Goal: Information Seeking & Learning: Learn about a topic

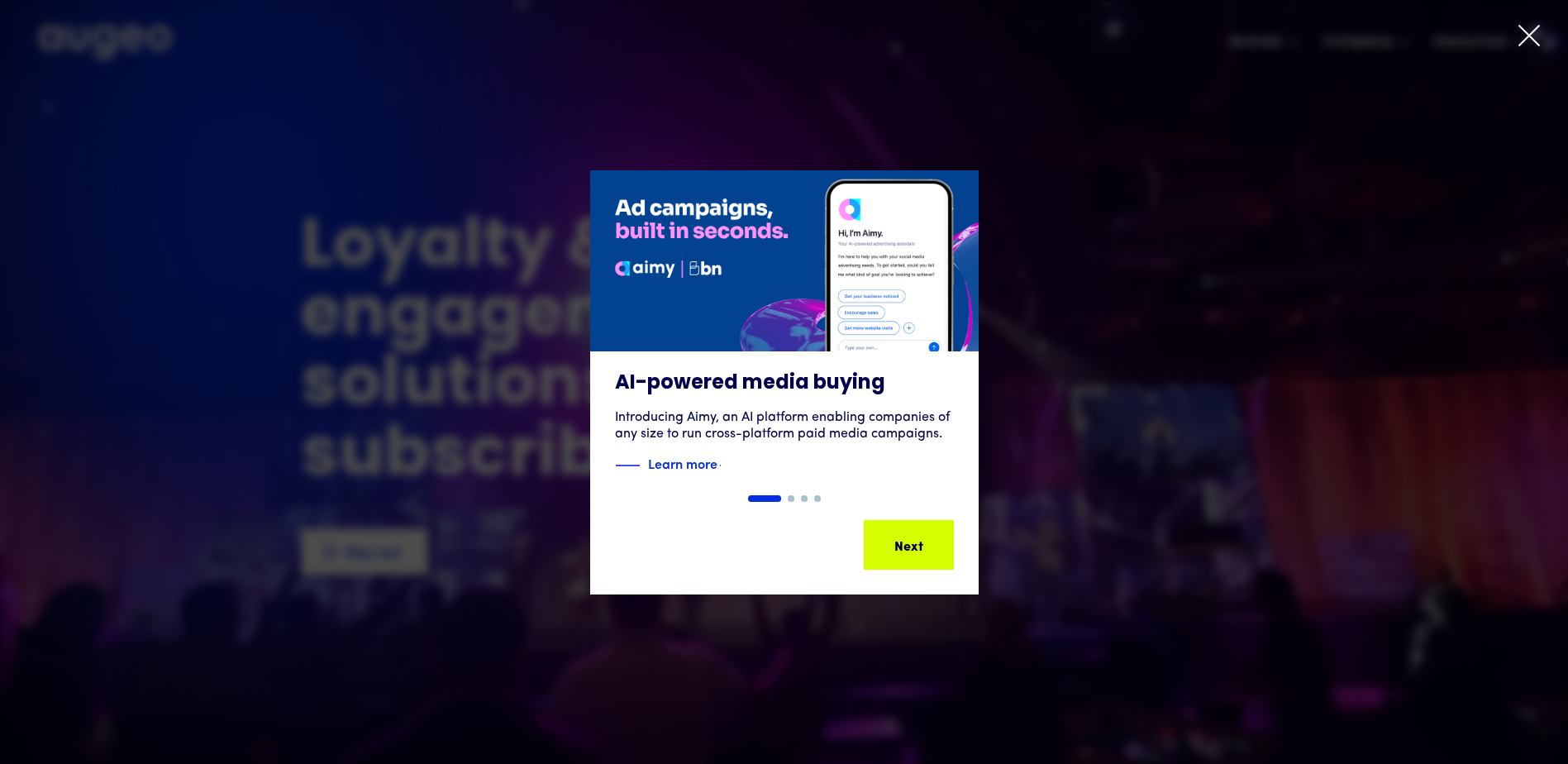
click at [1526, 34] on icon at bounding box center [1529, 35] width 20 height 20
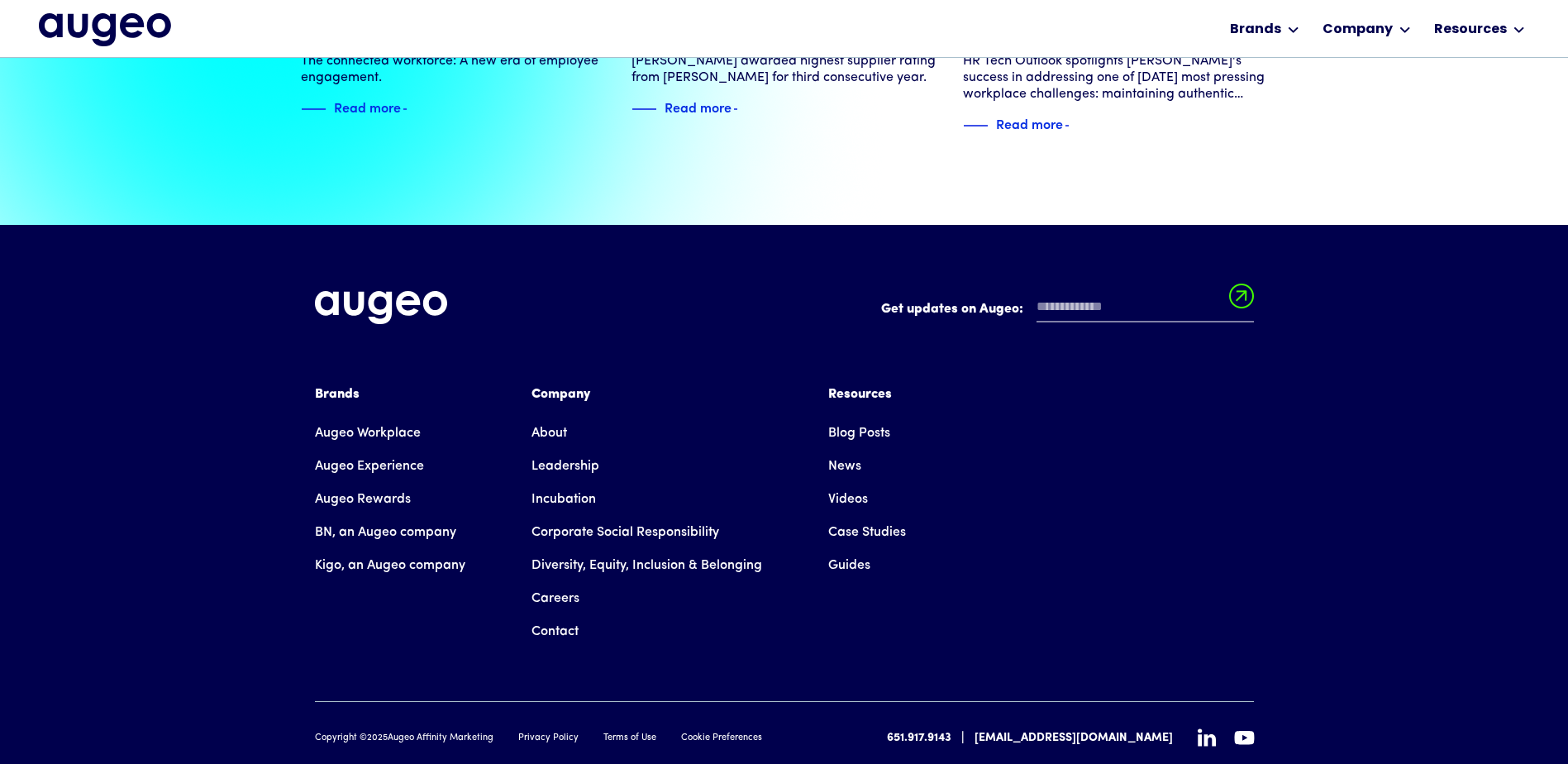
scroll to position [3784, 0]
click at [547, 449] on link "Leadership" at bounding box center [565, 465] width 67 height 33
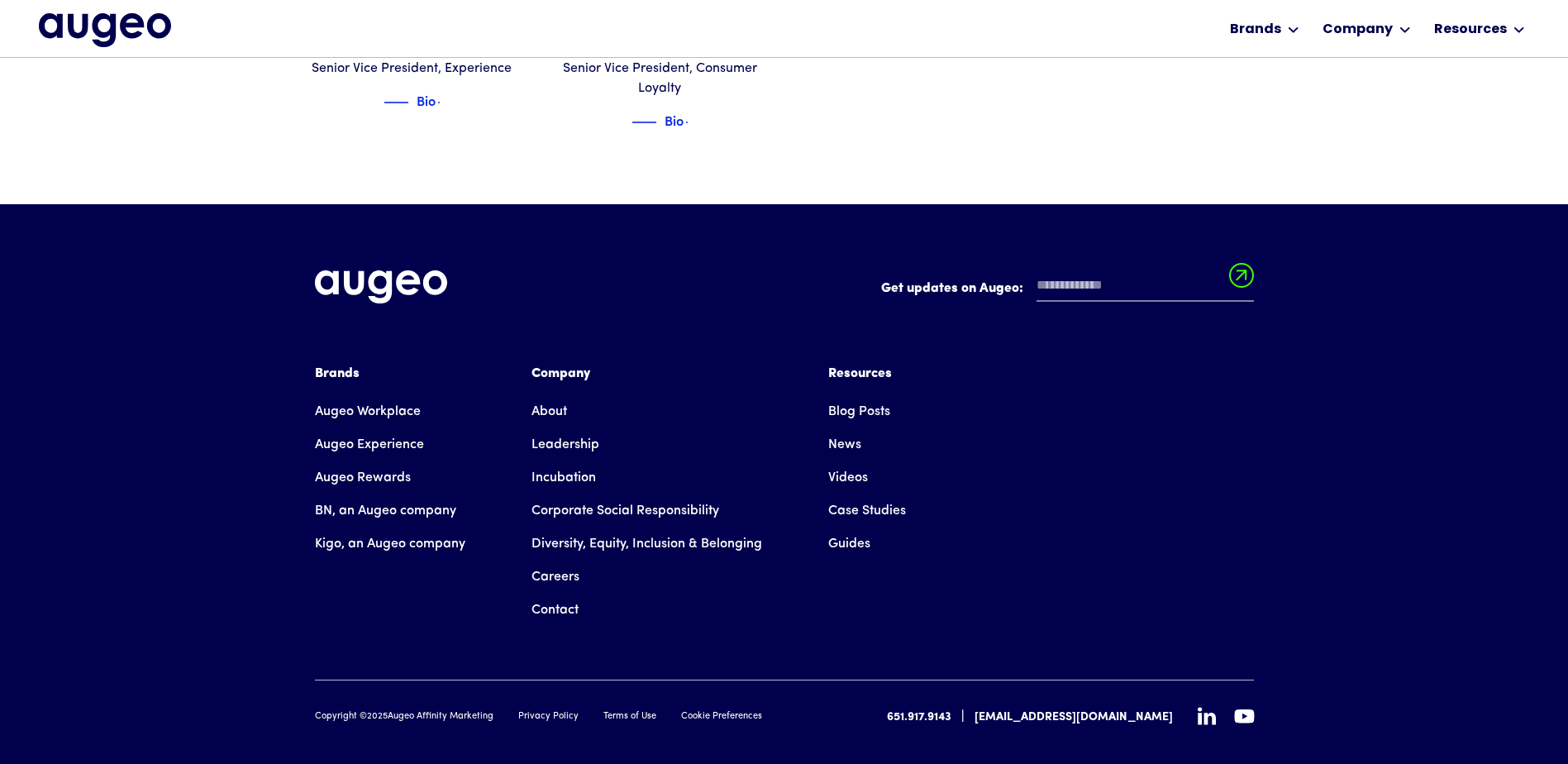
scroll to position [2460, 0]
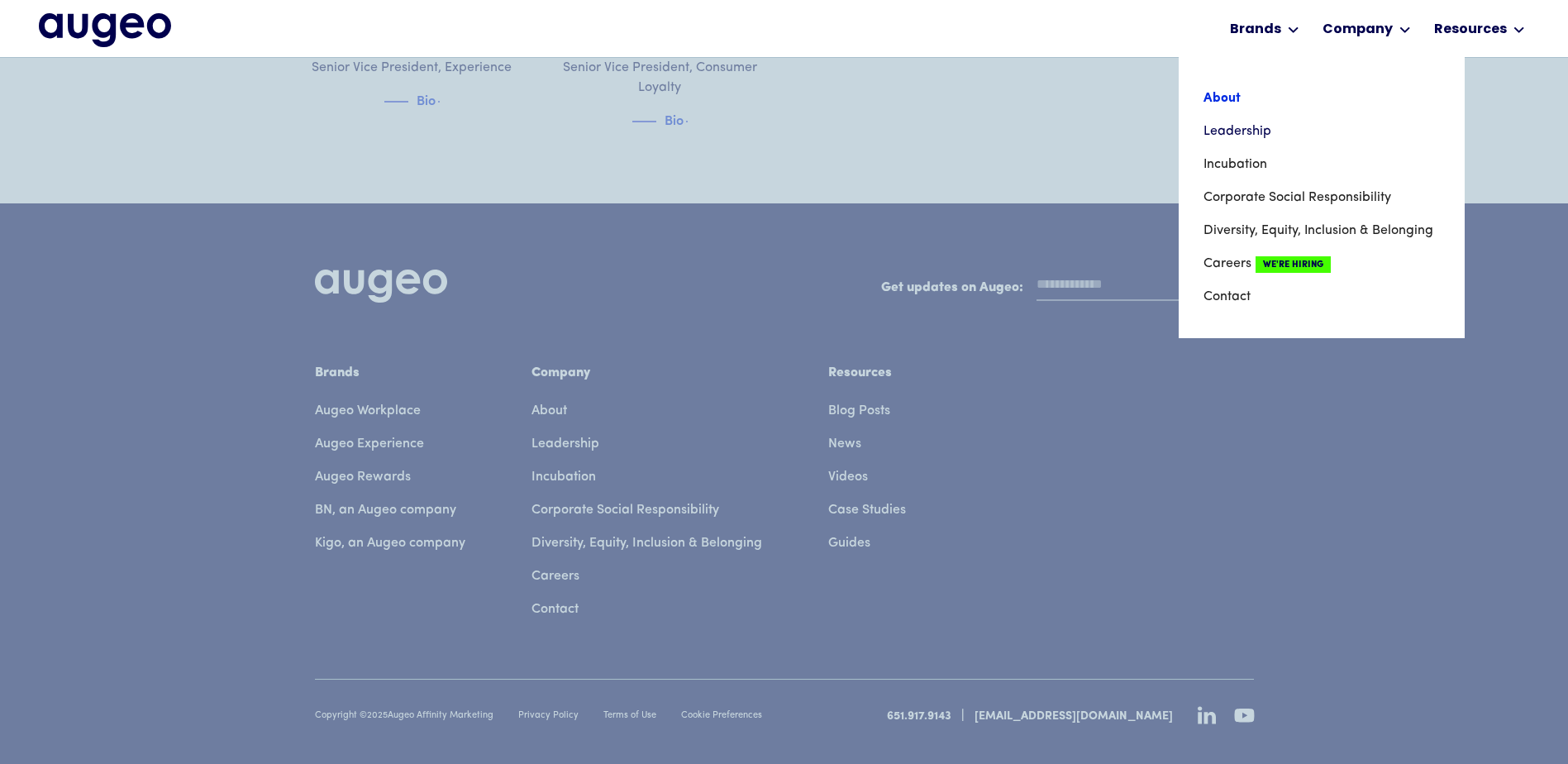
click at [1231, 94] on link "About" at bounding box center [1321, 98] width 236 height 33
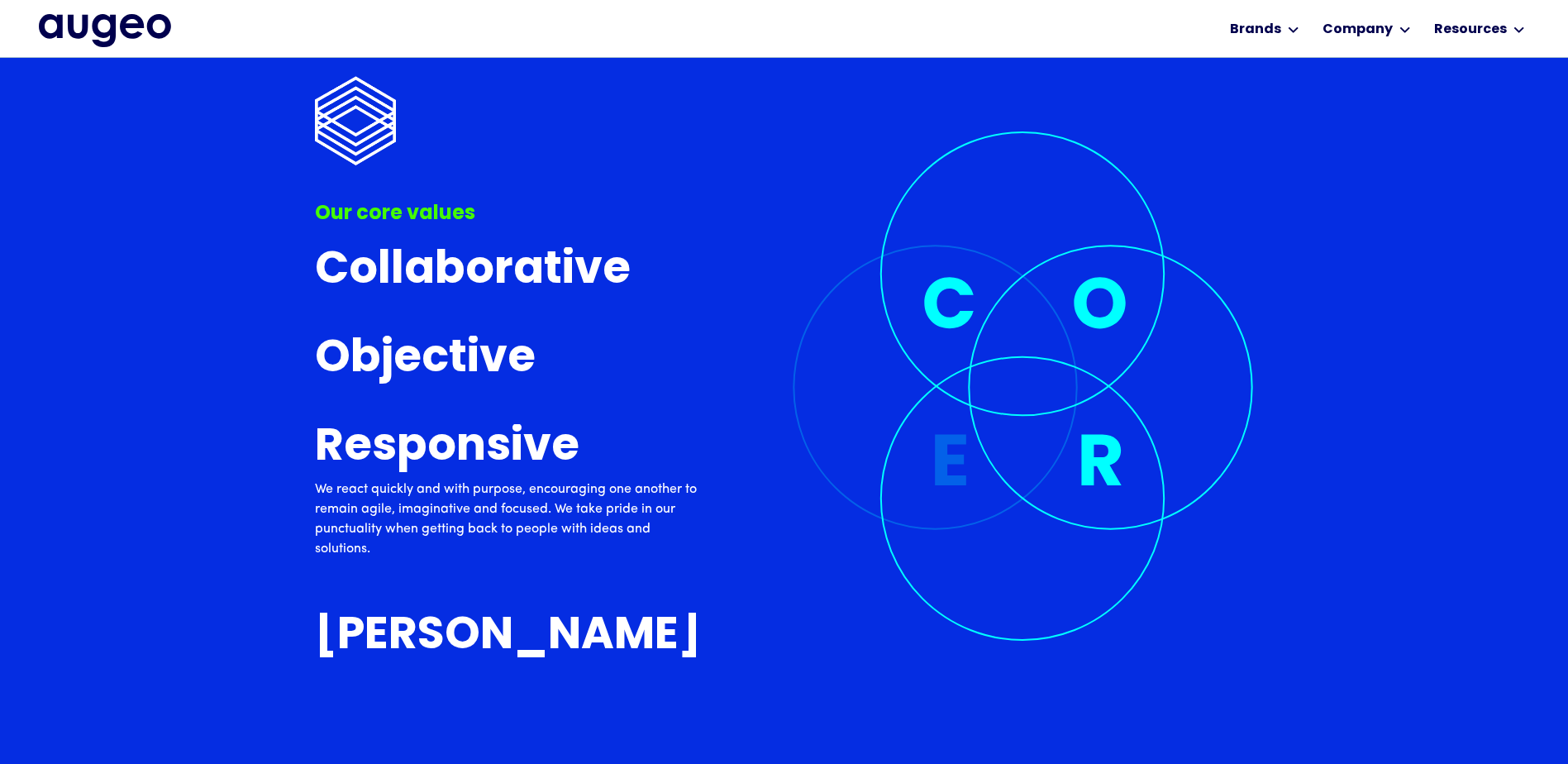
scroll to position [5332, 0]
